Goal: Task Accomplishment & Management: Use online tool/utility

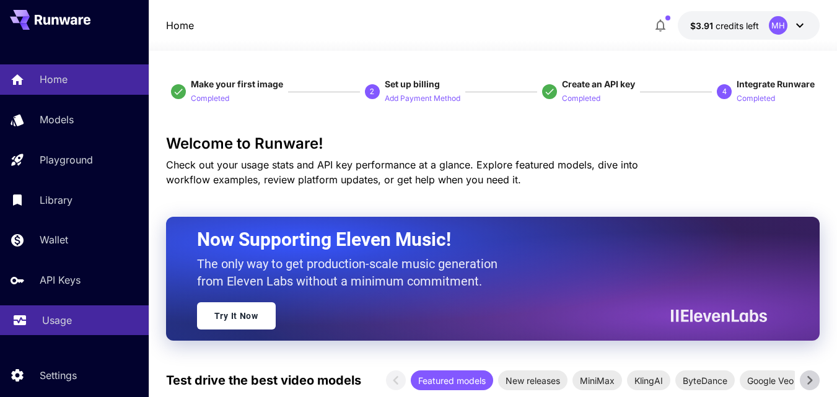
click at [74, 317] on div "Usage" at bounding box center [90, 320] width 97 height 15
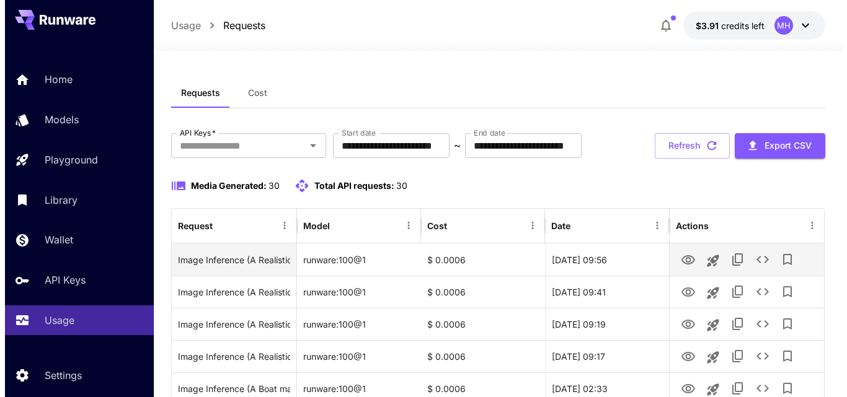
scroll to position [62, 0]
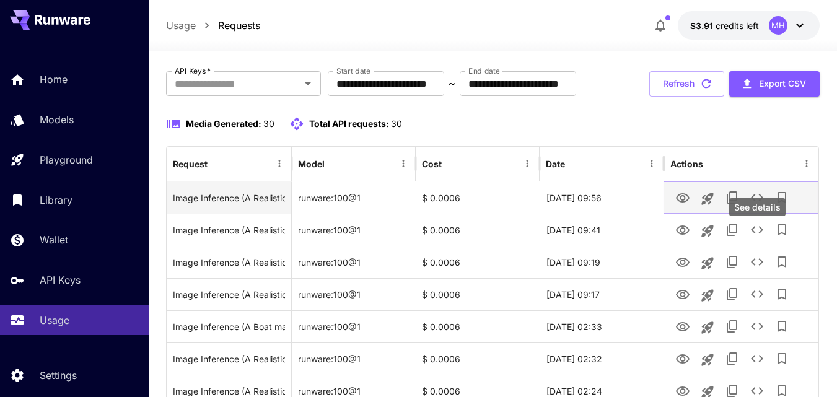
click at [759, 205] on icon "See details" at bounding box center [757, 197] width 15 height 15
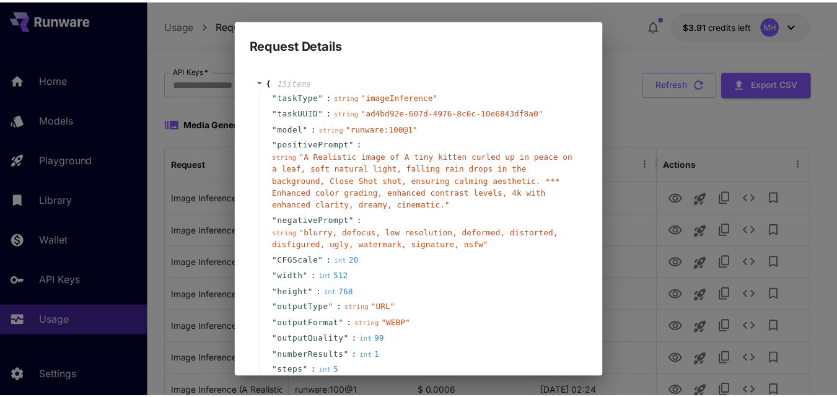
scroll to position [120, 0]
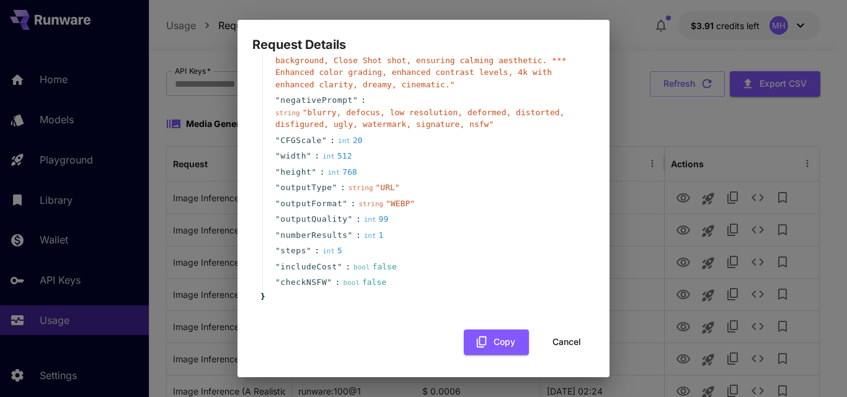
click at [651, 159] on div "Request Details { 15 item s " taskType " : string " imageInference " " taskUUID…" at bounding box center [423, 198] width 847 height 397
click at [557, 349] on button "Cancel" at bounding box center [567, 342] width 56 height 25
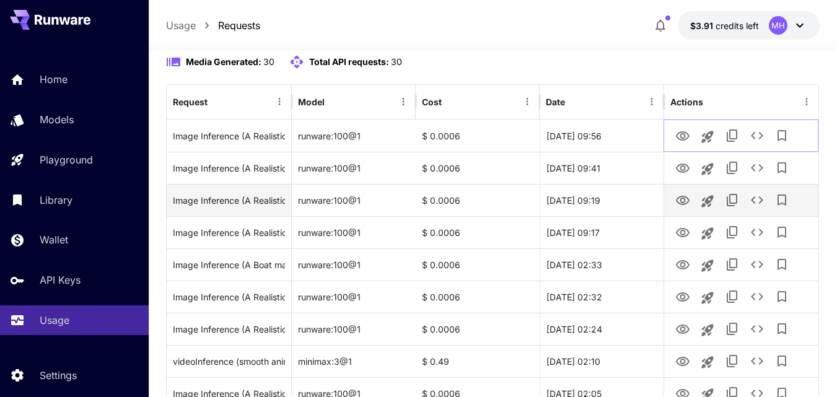
scroll to position [0, 0]
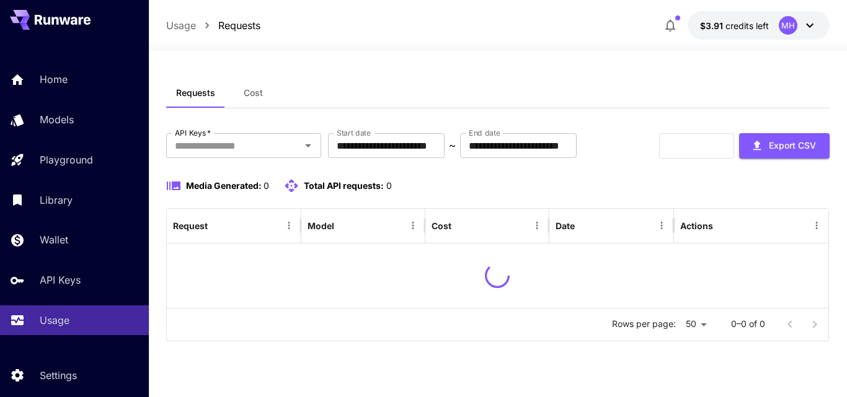
click at [754, 35] on button "$3.91 credits left MH" at bounding box center [758, 25] width 142 height 29
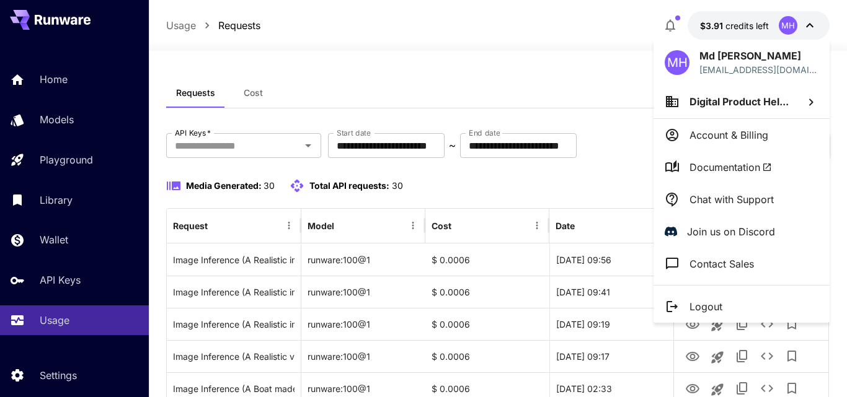
click at [804, 100] on icon at bounding box center [810, 102] width 15 height 15
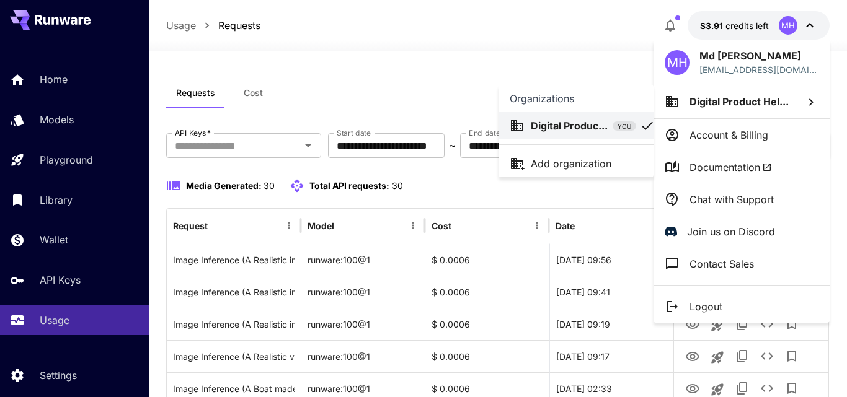
click at [350, 68] on div at bounding box center [423, 198] width 847 height 397
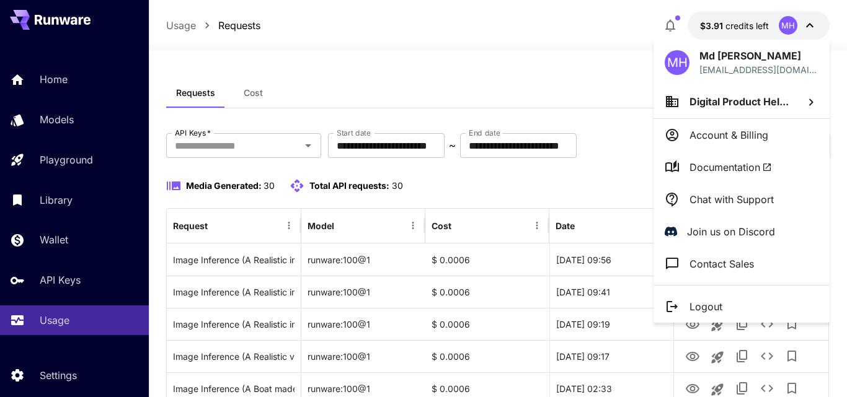
click at [454, 47] on div at bounding box center [423, 198] width 847 height 397
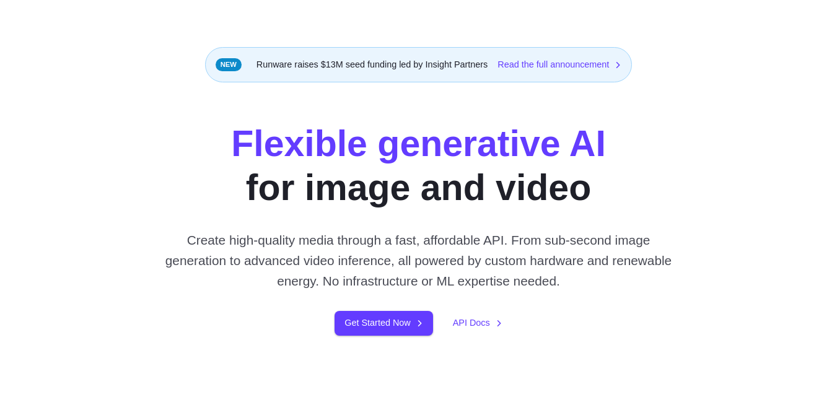
click at [771, 145] on div "Flexible generative AI for image and video Create high-quality media through a …" at bounding box center [418, 228] width 807 height 213
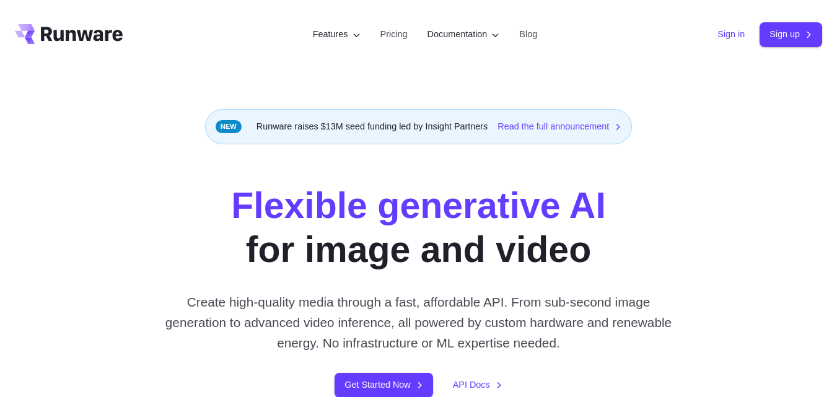
drag, startPoint x: 723, startPoint y: 33, endPoint x: 711, endPoint y: 50, distance: 21.0
click at [723, 33] on link "Sign in" at bounding box center [731, 34] width 27 height 14
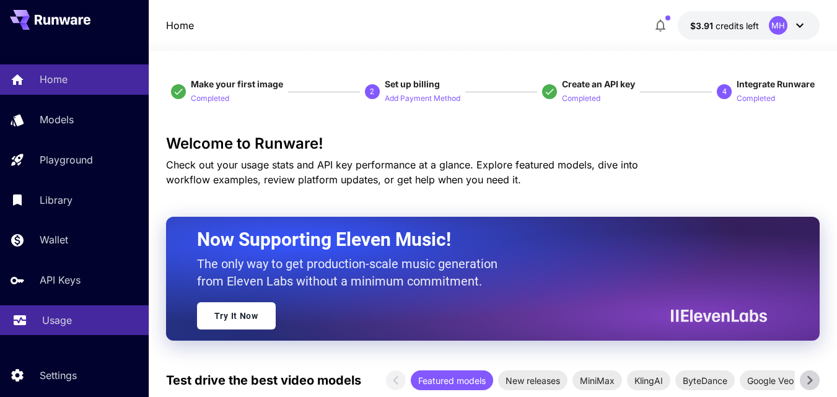
click at [49, 323] on p "Usage" at bounding box center [57, 320] width 30 height 15
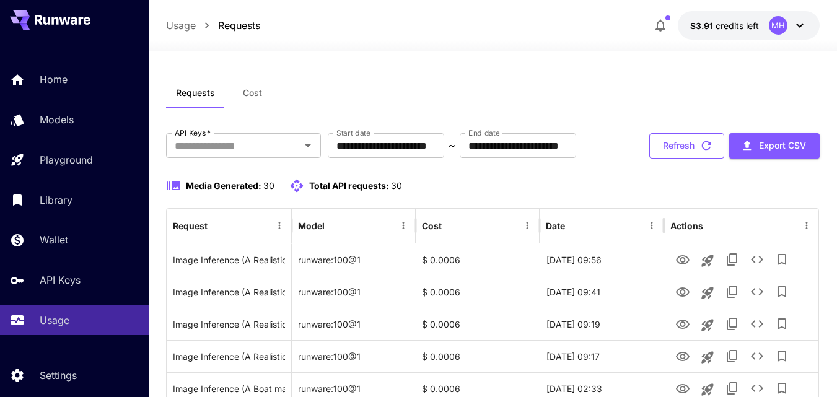
click at [675, 159] on button "Refresh" at bounding box center [686, 145] width 75 height 25
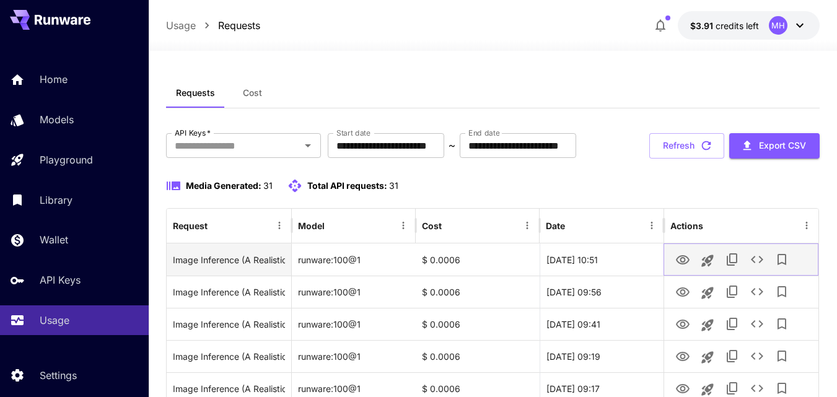
click at [684, 268] on icon "View" at bounding box center [682, 260] width 15 height 15
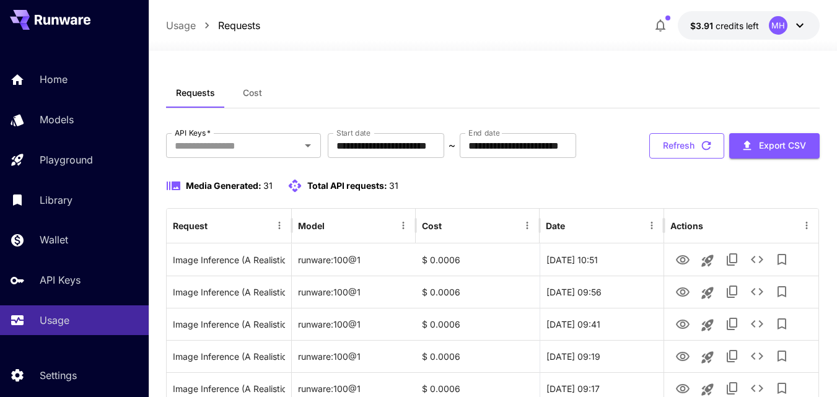
click at [670, 159] on button "Refresh" at bounding box center [686, 145] width 75 height 25
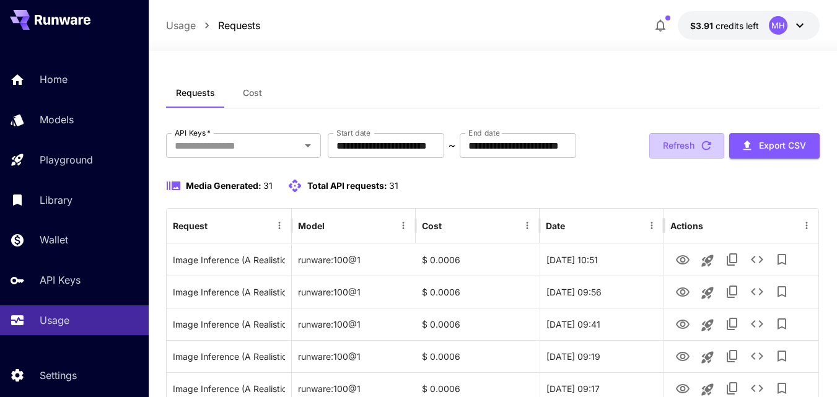
click at [670, 159] on button "Refresh" at bounding box center [686, 145] width 75 height 25
click at [688, 159] on button "Refresh" at bounding box center [686, 145] width 75 height 25
click at [677, 159] on button "Refresh" at bounding box center [686, 145] width 75 height 25
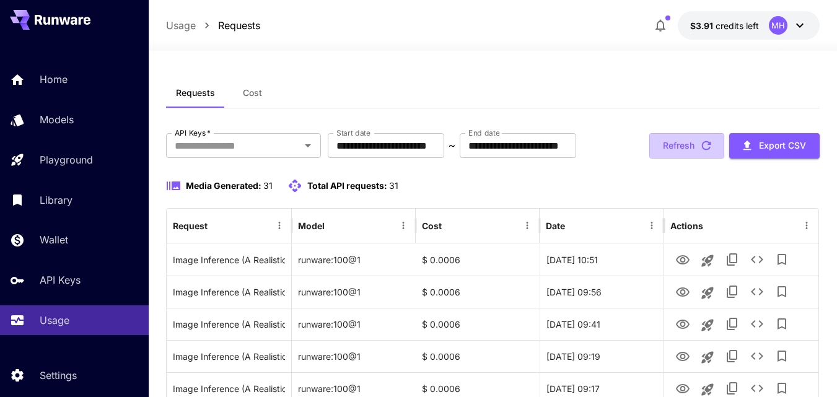
click at [677, 159] on button "Refresh" at bounding box center [686, 145] width 75 height 25
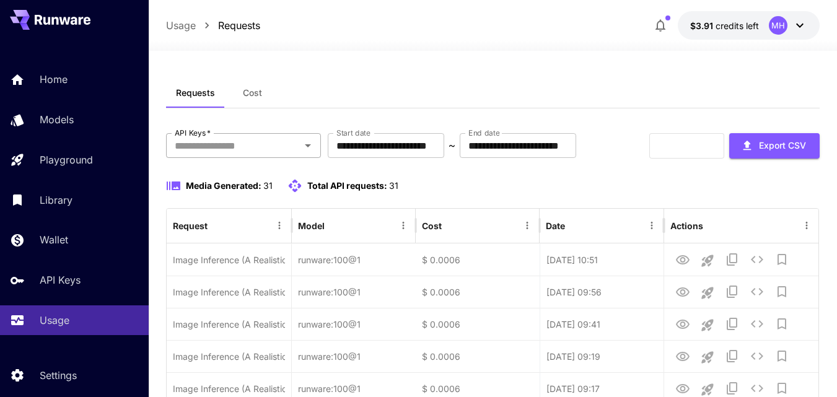
click at [290, 156] on div "API Keys   *" at bounding box center [243, 145] width 155 height 25
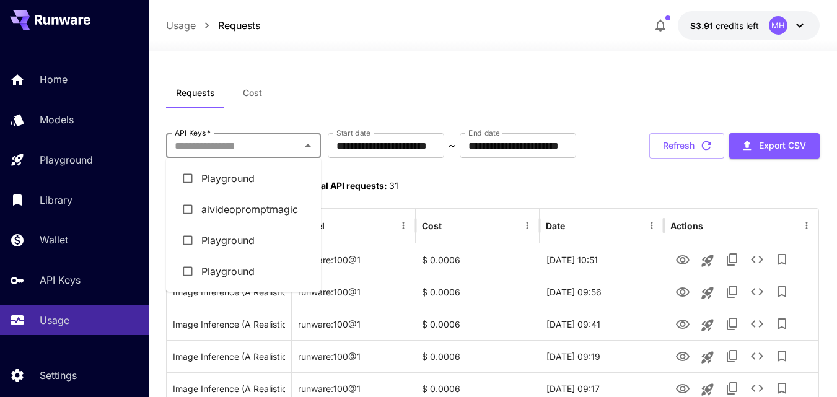
click at [260, 211] on li "aivideopromptmagic" at bounding box center [243, 209] width 155 height 31
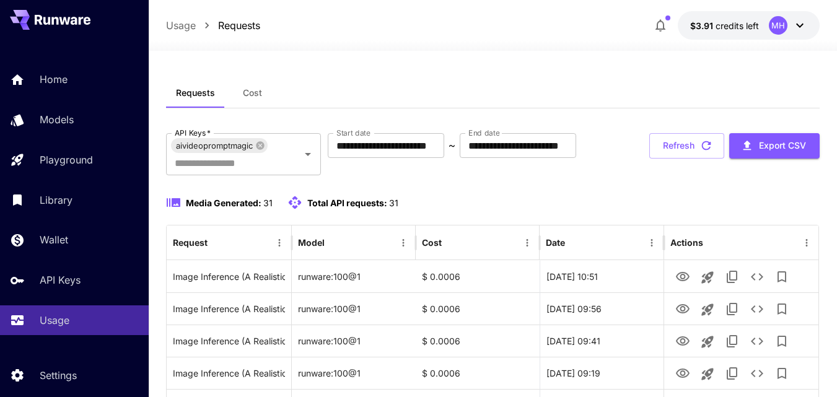
drag, startPoint x: 291, startPoint y: 157, endPoint x: 327, endPoint y: 191, distance: 49.5
click at [291, 157] on icon "Clear" at bounding box center [292, 154] width 12 height 12
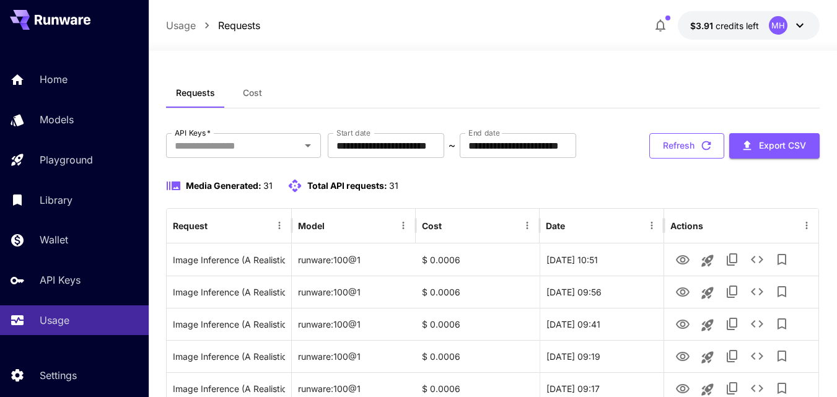
click at [680, 159] on button "Refresh" at bounding box center [686, 145] width 75 height 25
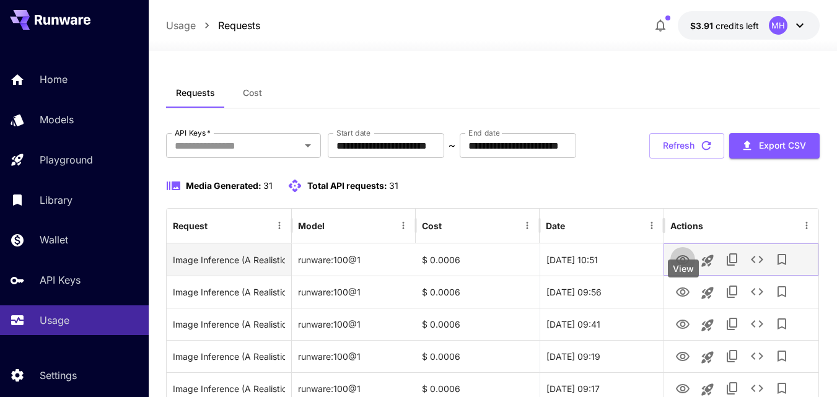
click at [679, 268] on icon "View" at bounding box center [682, 260] width 15 height 15
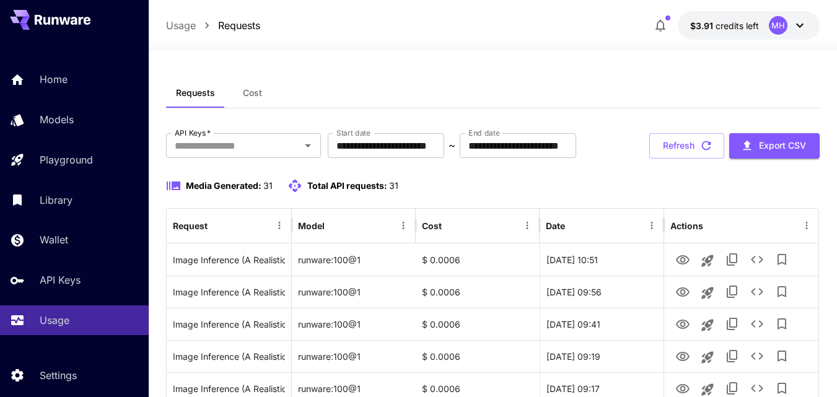
click at [791, 36] on div at bounding box center [493, 43] width 688 height 15
click at [796, 21] on icon at bounding box center [800, 25] width 15 height 15
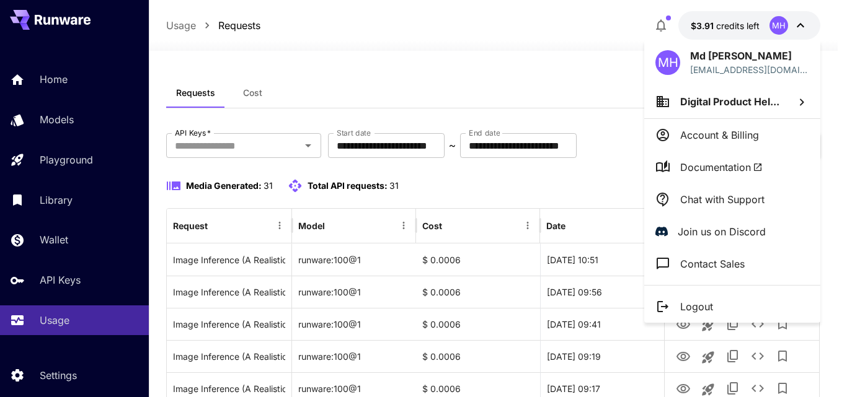
click at [800, 98] on icon at bounding box center [801, 102] width 15 height 15
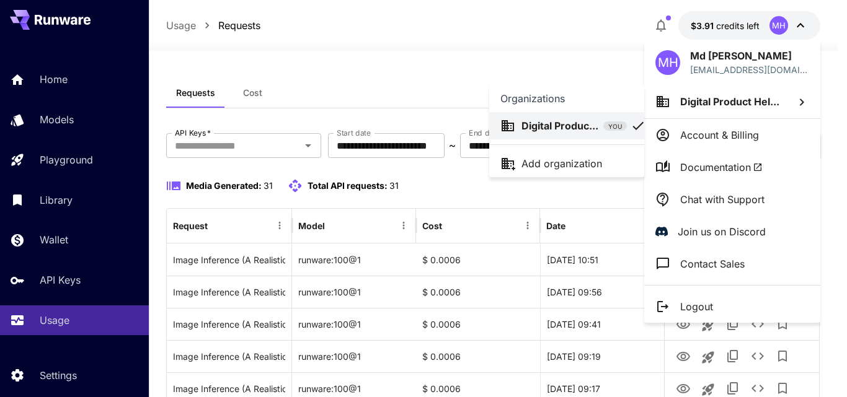
click at [361, 65] on div at bounding box center [423, 198] width 847 height 397
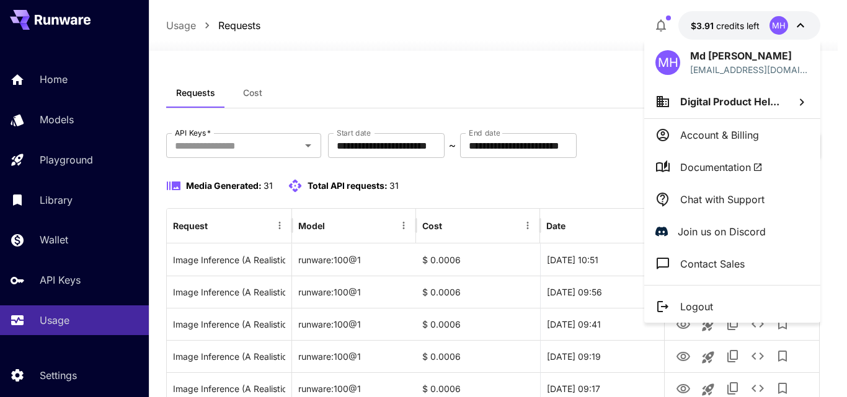
click at [402, 228] on div at bounding box center [423, 198] width 847 height 397
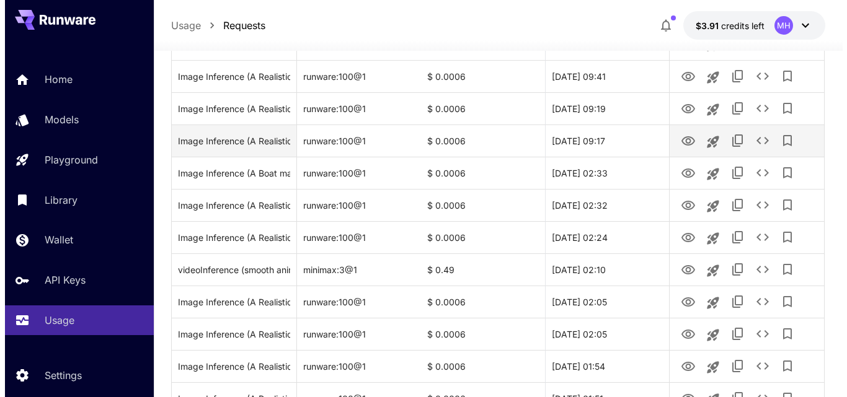
scroll to position [124, 0]
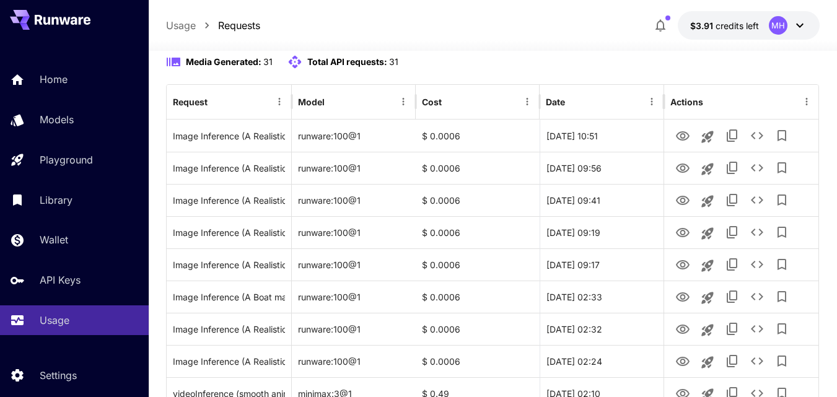
click at [679, 35] on button "Refresh" at bounding box center [686, 21] width 75 height 25
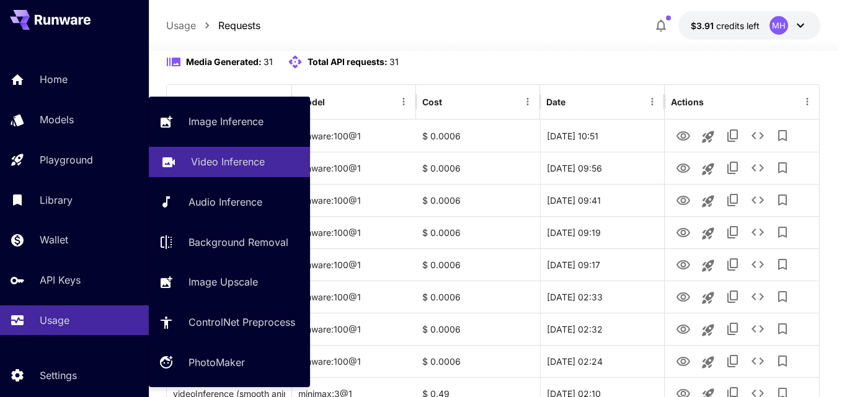
click at [196, 157] on p "Video Inference" at bounding box center [228, 161] width 74 height 15
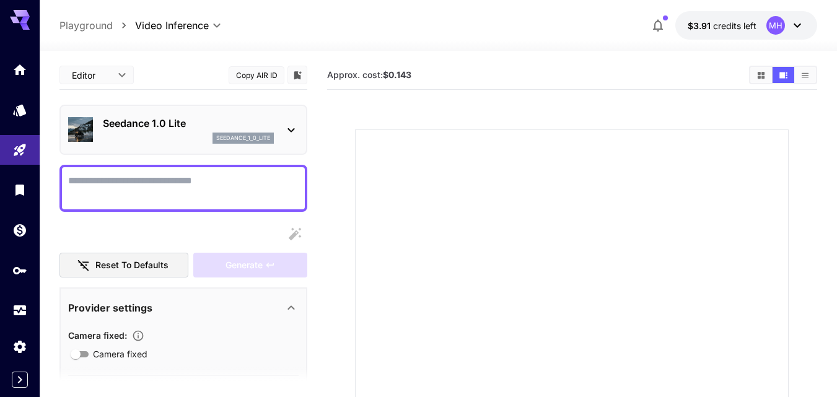
click at [273, 129] on p "Seedance 1.0 Lite" at bounding box center [188, 123] width 171 height 15
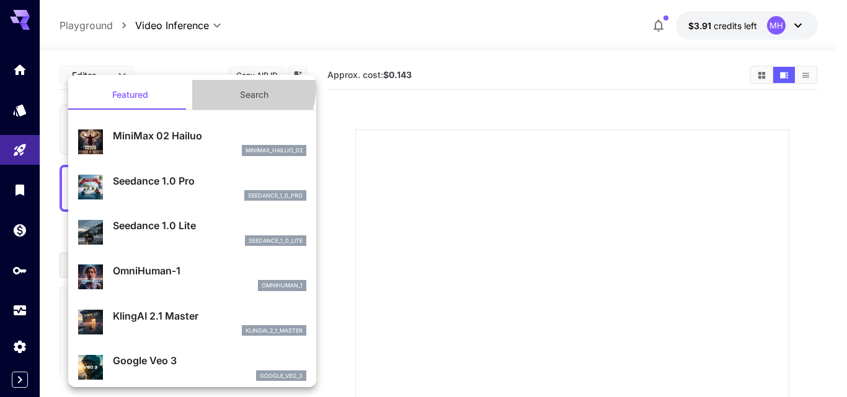
click at [242, 87] on button "Search" at bounding box center [254, 95] width 124 height 30
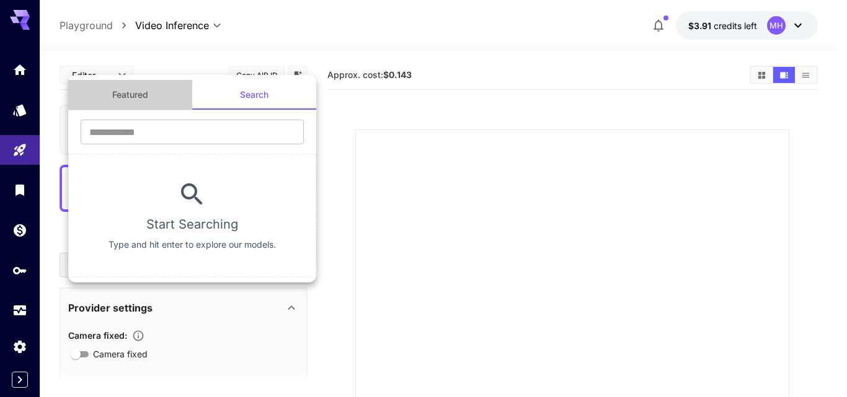
click at [130, 94] on button "Featured" at bounding box center [130, 95] width 124 height 30
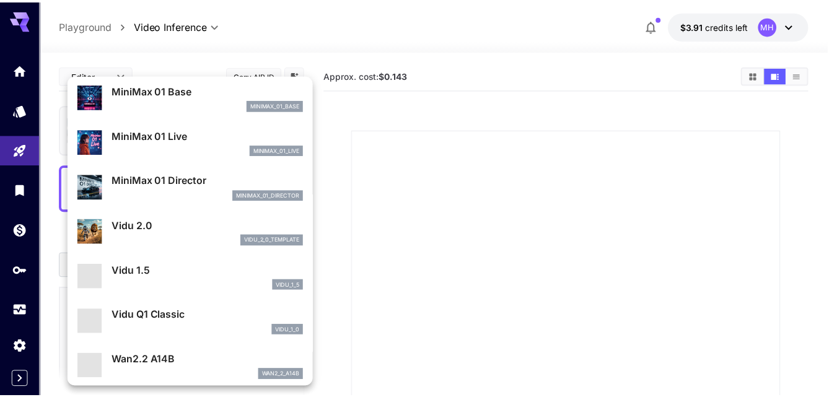
scroll to position [1003, 0]
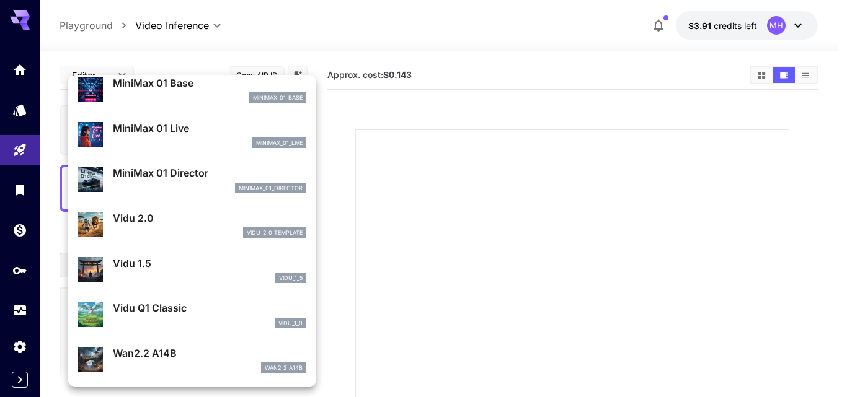
click at [152, 357] on p "Wan2.2 A14B" at bounding box center [209, 353] width 193 height 15
type input "**********"
type input "***"
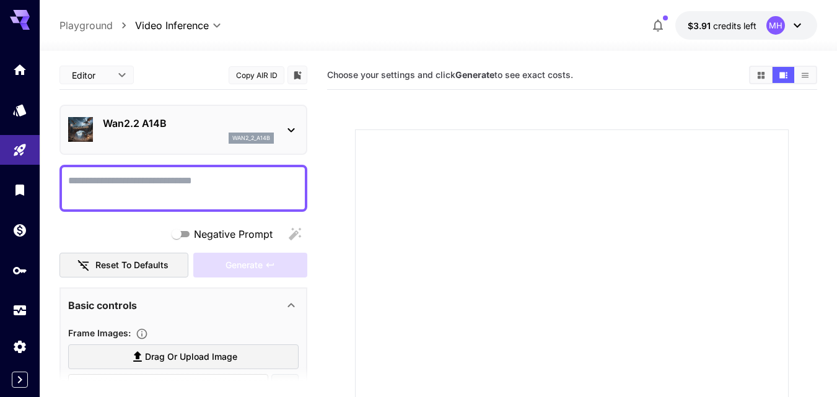
click at [516, 115] on section at bounding box center [572, 332] width 490 height 464
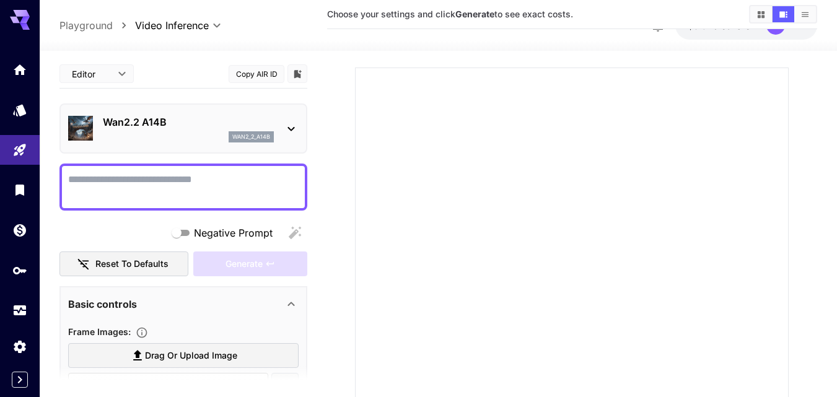
scroll to position [310, 0]
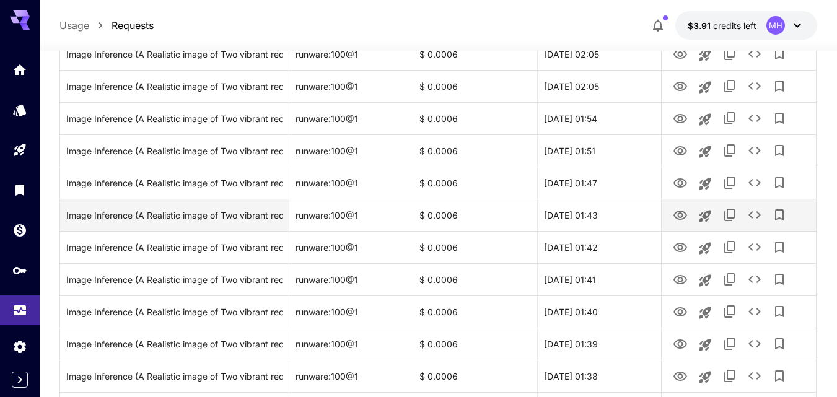
scroll to position [310, 0]
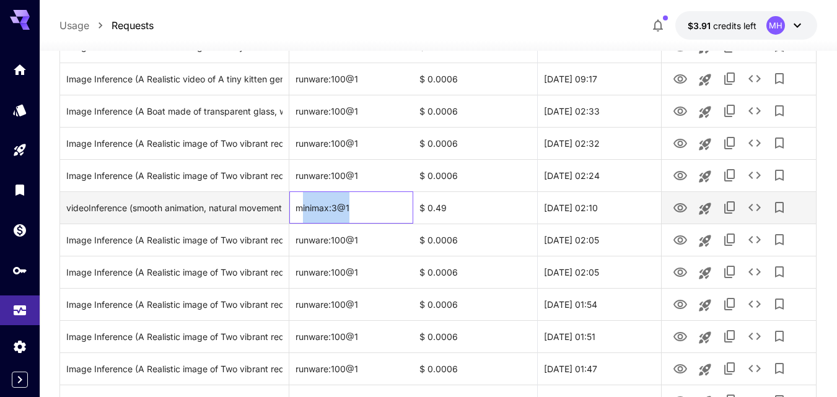
drag, startPoint x: 302, startPoint y: 210, endPoint x: 365, endPoint y: 210, distance: 62.6
click at [365, 210] on div "minimax:3@1" at bounding box center [351, 207] width 124 height 32
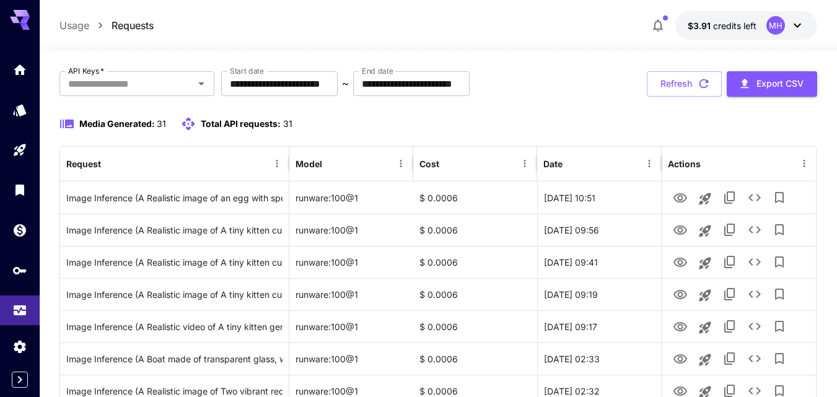
scroll to position [0, 0]
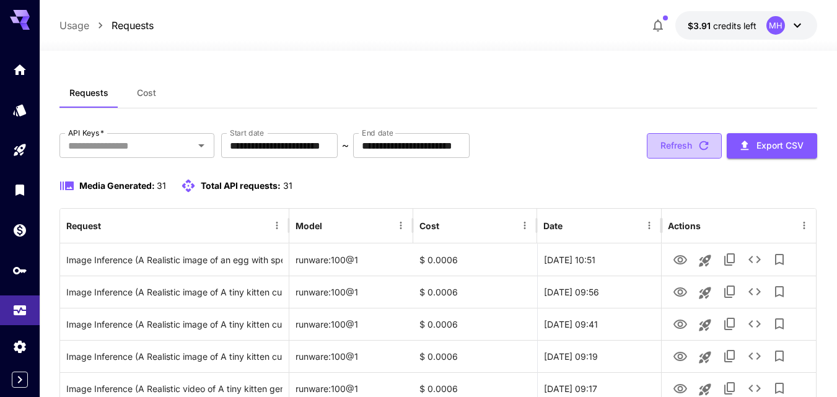
click at [668, 141] on button "Refresh" at bounding box center [684, 145] width 75 height 25
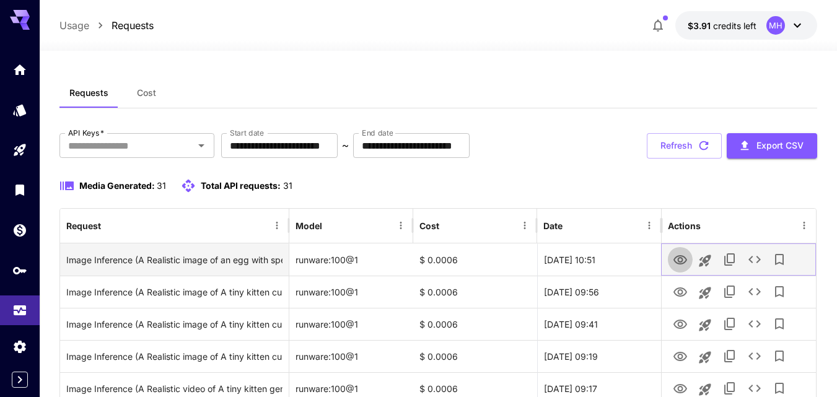
click at [683, 263] on icon "View" at bounding box center [681, 259] width 14 height 9
